Goal: Information Seeking & Learning: Understand process/instructions

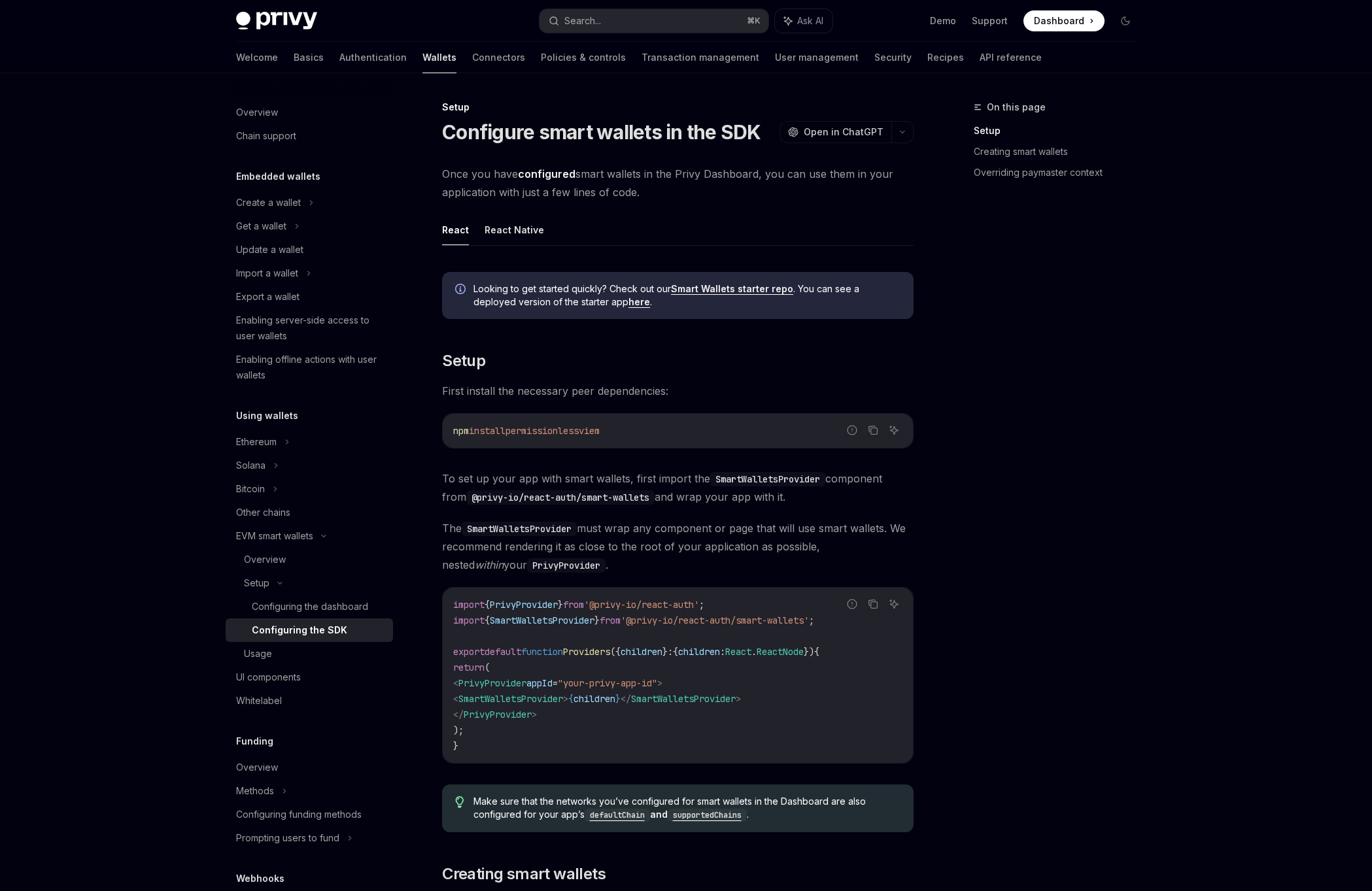
scroll to position [812, 0]
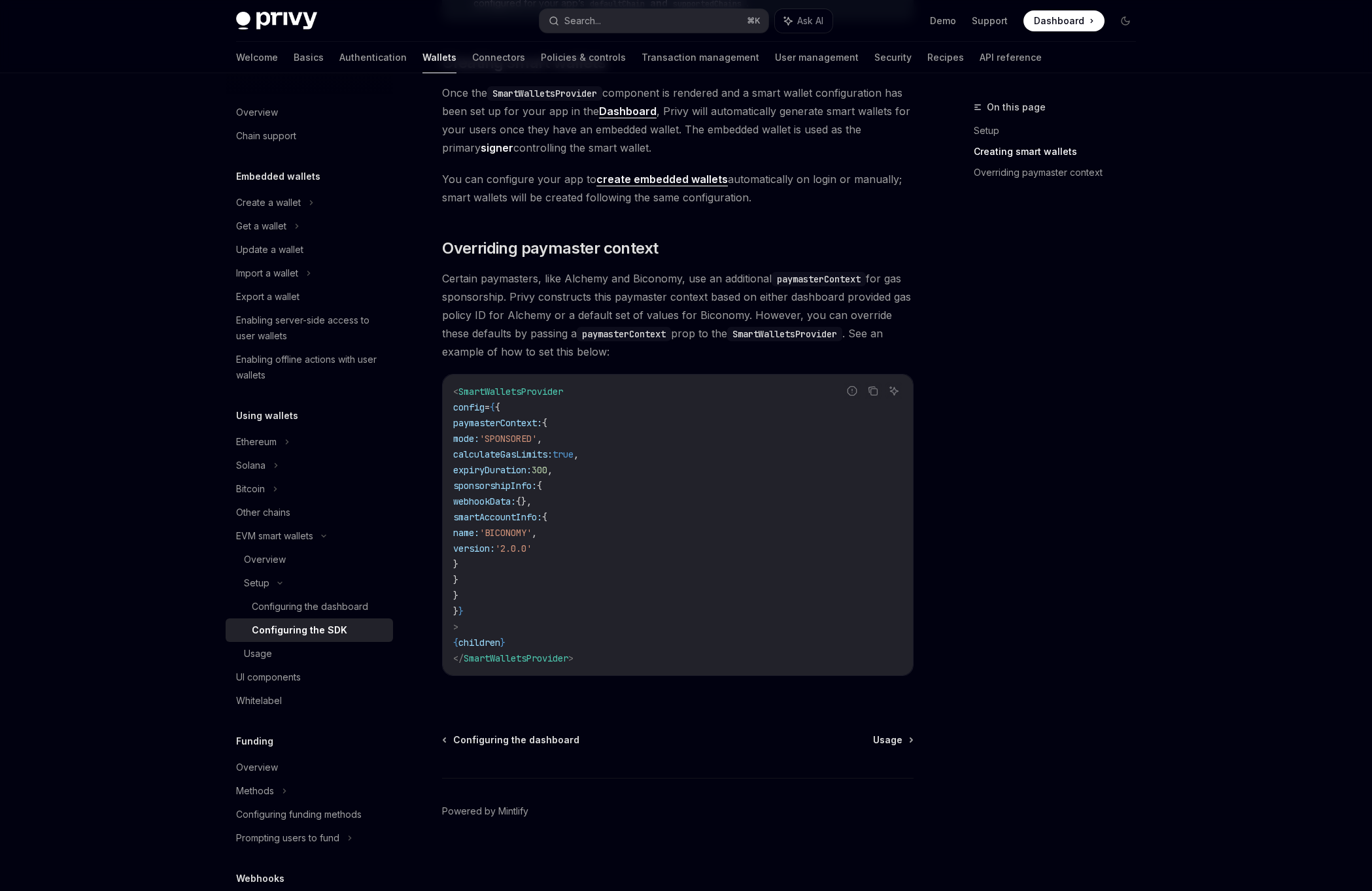
click at [532, 543] on span "'2.0.0'" at bounding box center [513, 549] width 36 height 12
click at [580, 584] on code "< SmartWalletsProvider config = { { paymasterContext: { mode: 'SPONSORED' , cal…" at bounding box center [677, 525] width 449 height 283
click at [532, 539] on span "'BICONOMY'" at bounding box center [505, 533] width 52 height 12
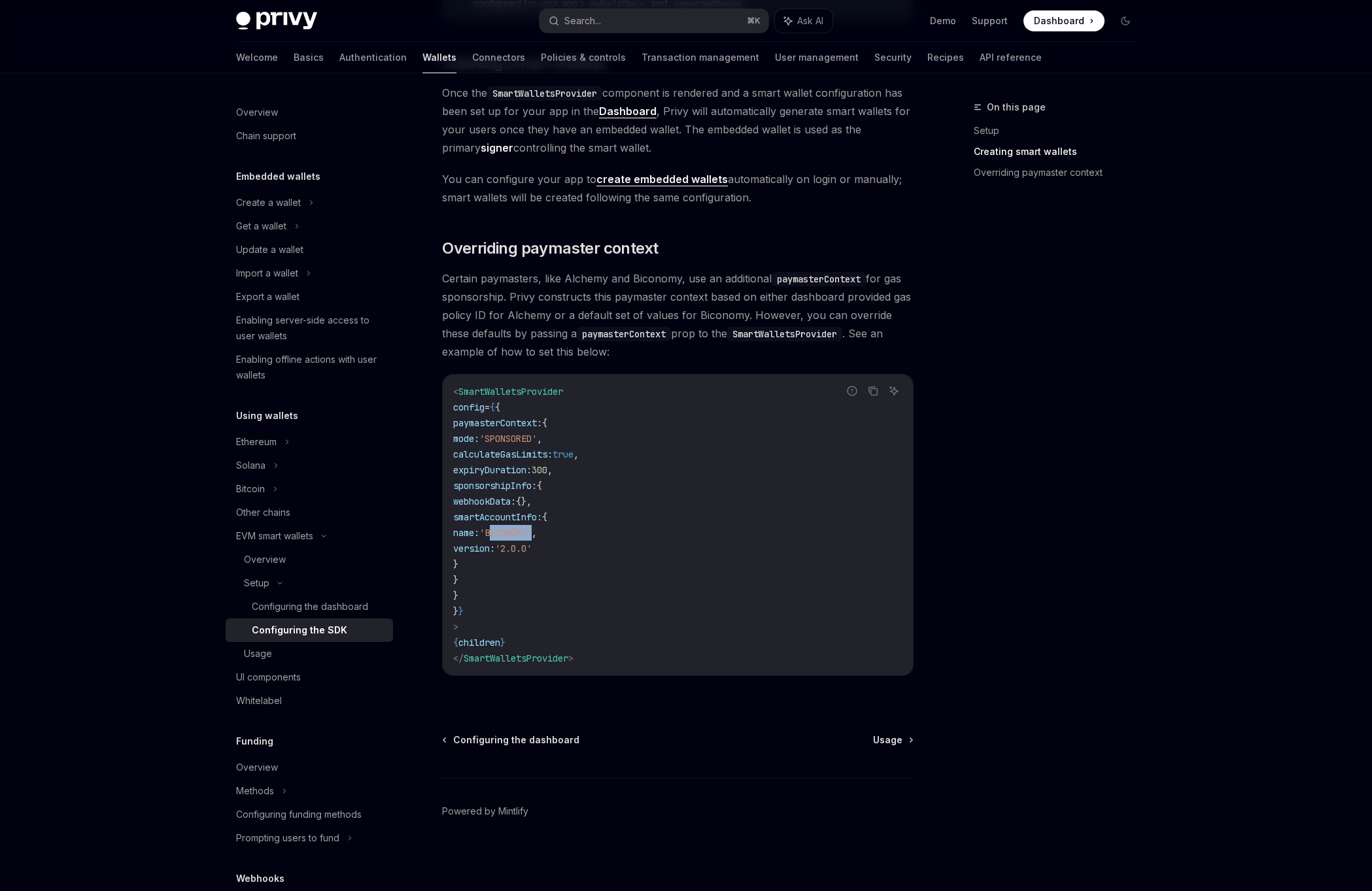
click at [540, 609] on code "< SmartWalletsProvider config = { { paymasterContext: { mode: 'SPONSORED' , cal…" at bounding box center [677, 525] width 449 height 283
click at [507, 597] on code "< SmartWalletsProvider config = { { paymasterContext: { mode: 'SPONSORED' , cal…" at bounding box center [677, 525] width 449 height 283
click at [593, 433] on code "< SmartWalletsProvider config = { { paymasterContext: { mode: 'SPONSORED' , cal…" at bounding box center [677, 525] width 449 height 283
